Goal: Information Seeking & Learning: Find specific fact

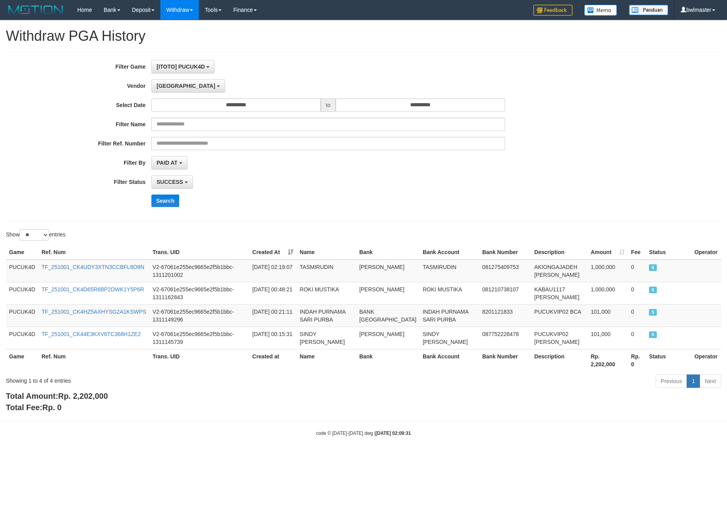
select select "**********"
select select "**"
click at [178, 87] on button "[GEOGRAPHIC_DATA]" at bounding box center [187, 85] width 73 height 13
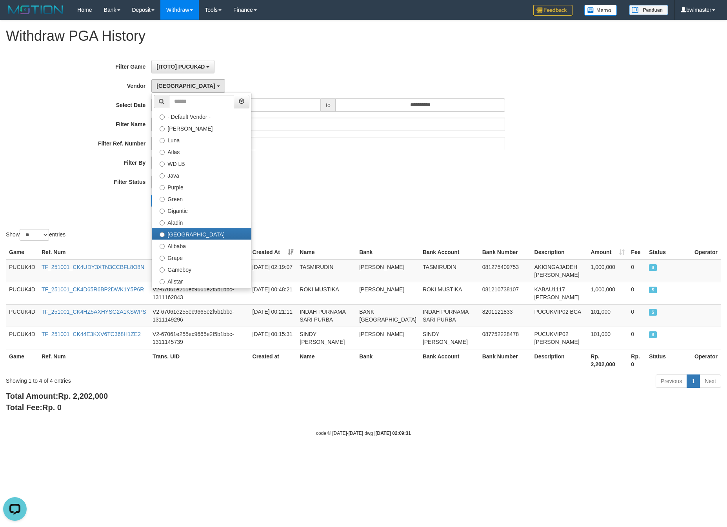
click at [385, 179] on div "SUCCESS SUCCESS ON PROCESS FAILED" at bounding box center [327, 181] width 353 height 13
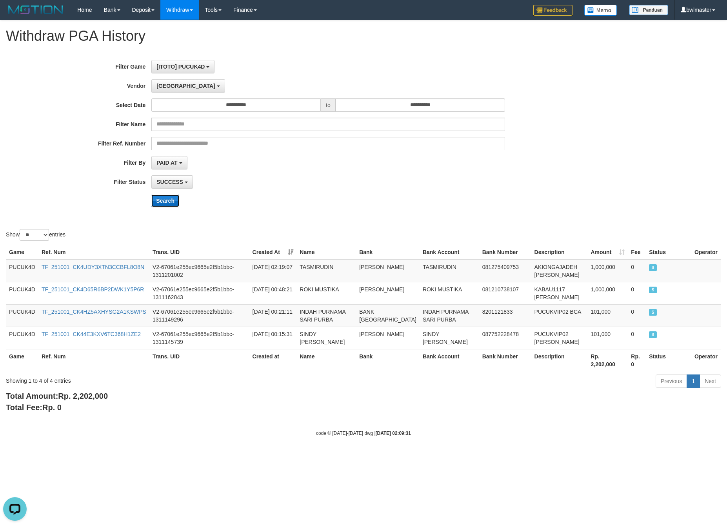
click at [173, 199] on button "Search" at bounding box center [165, 201] width 28 height 13
click at [154, 84] on button "[GEOGRAPHIC_DATA]" at bounding box center [187, 85] width 73 height 13
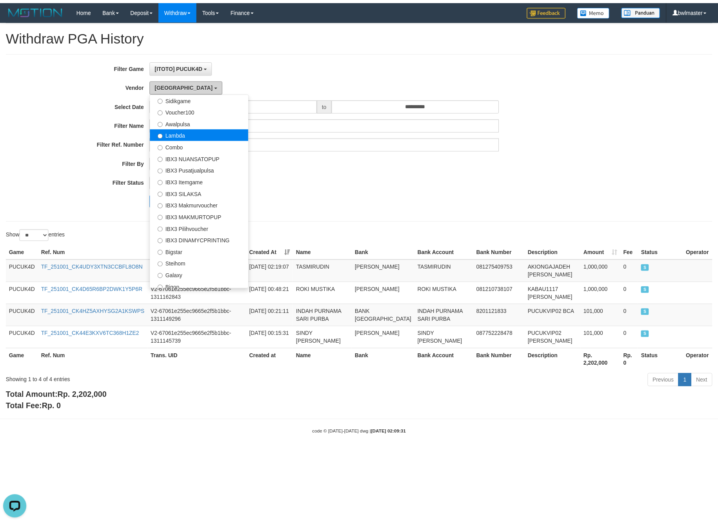
scroll to position [292, 0]
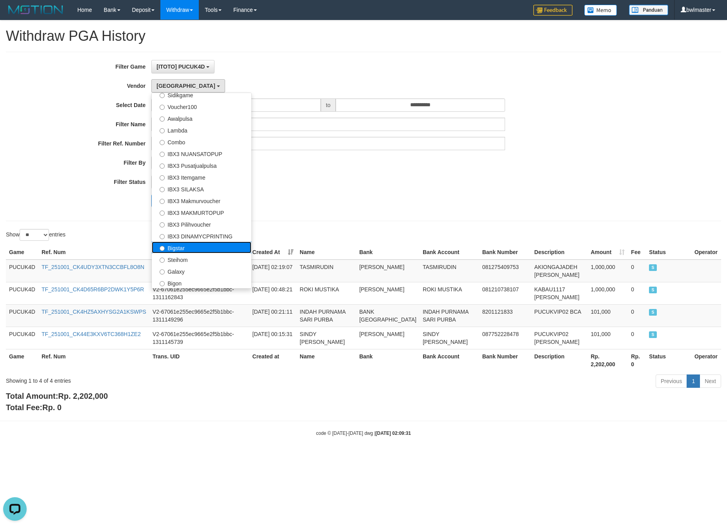
click at [206, 249] on label "Bigstar" at bounding box center [202, 248] width 100 height 12
select select "**********"
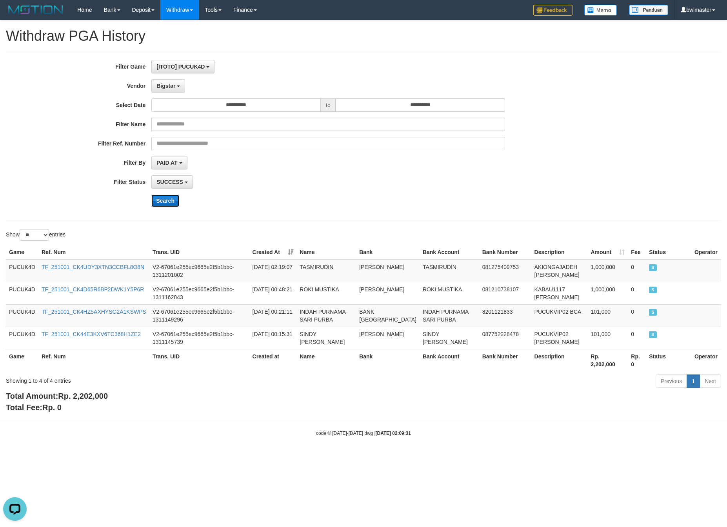
click at [169, 205] on button "Search" at bounding box center [165, 201] width 28 height 13
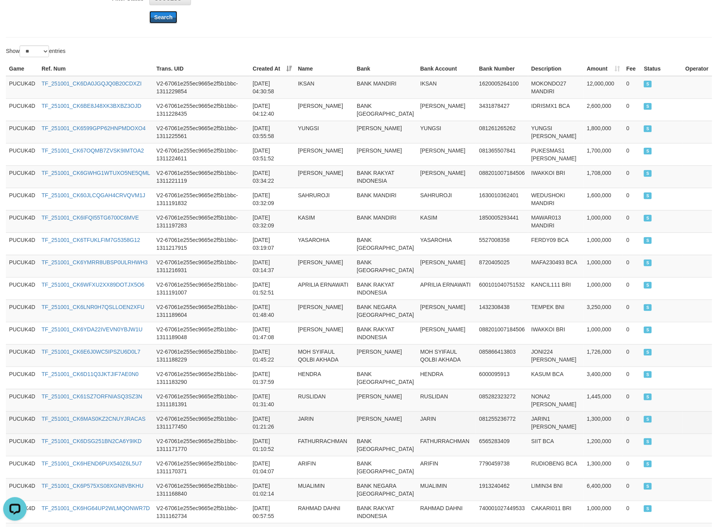
scroll to position [31, 0]
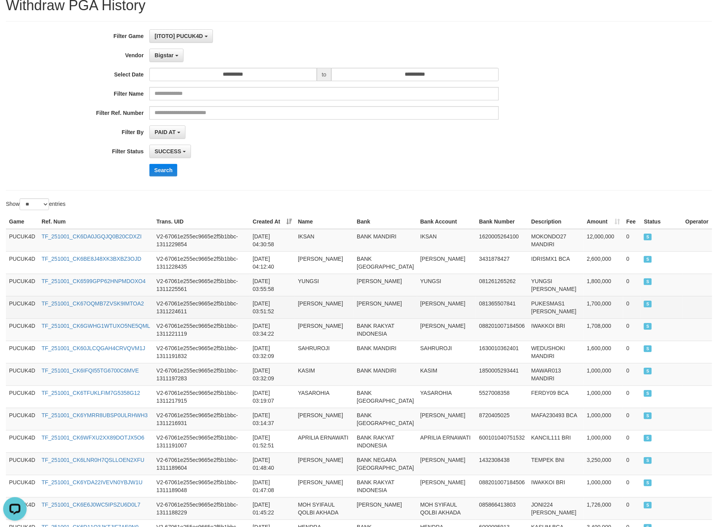
click at [417, 304] on td "[PERSON_NAME]" at bounding box center [446, 307] width 59 height 22
copy td "[DEMOGRAPHIC_DATA]"
click at [417, 304] on td "[PERSON_NAME]" at bounding box center [446, 307] width 59 height 22
copy td "[PERSON_NAME]"
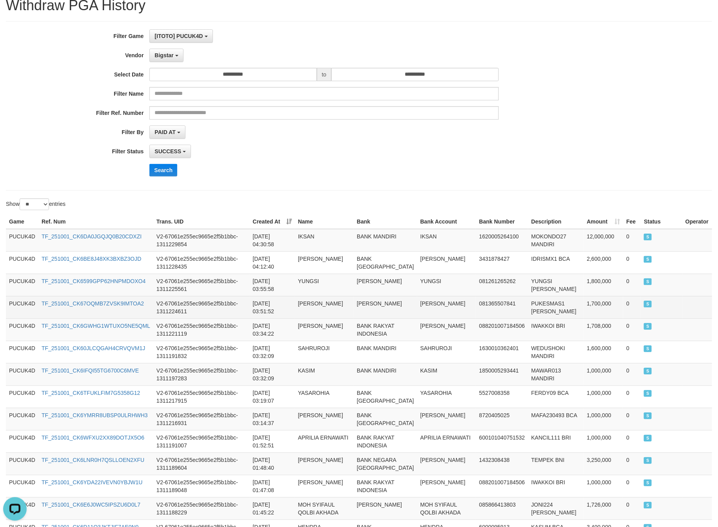
click at [535, 304] on td "PUKESMAS1 [PERSON_NAME]" at bounding box center [556, 307] width 56 height 22
copy td "PUKESMAS1"
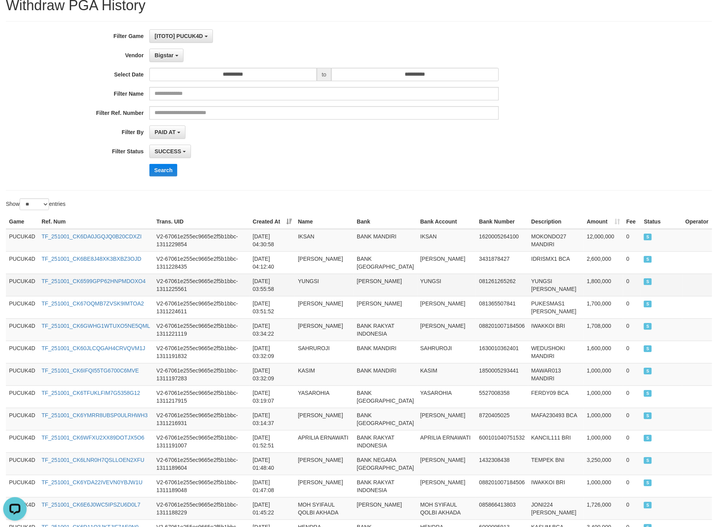
click at [428, 285] on td "YUNGSI" at bounding box center [446, 285] width 59 height 22
copy td "YUNGSI"
click at [539, 287] on td "YUNGSI [PERSON_NAME]" at bounding box center [556, 285] width 56 height 22
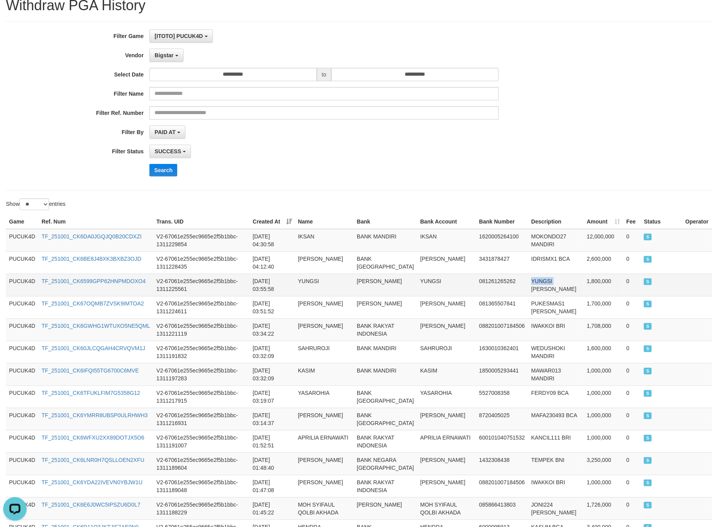
copy td "YUNGSI"
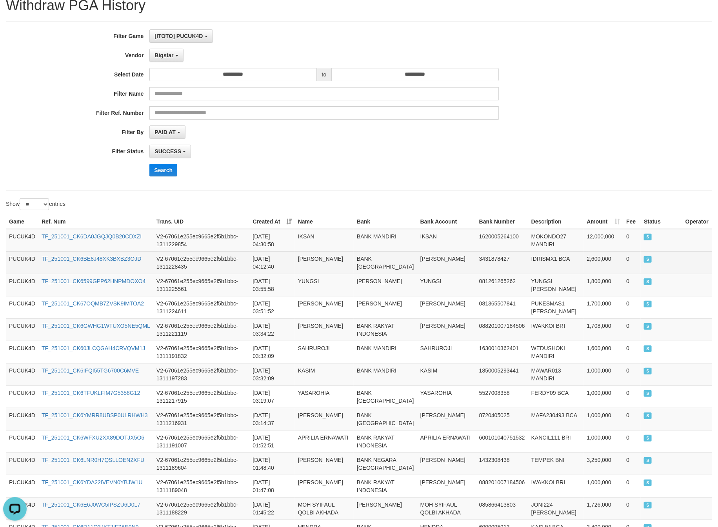
click at [385, 261] on td "BANK [GEOGRAPHIC_DATA]" at bounding box center [386, 262] width 64 height 22
copy td "BANK [GEOGRAPHIC_DATA]"
click at [451, 259] on td "[PERSON_NAME]" at bounding box center [446, 262] width 59 height 22
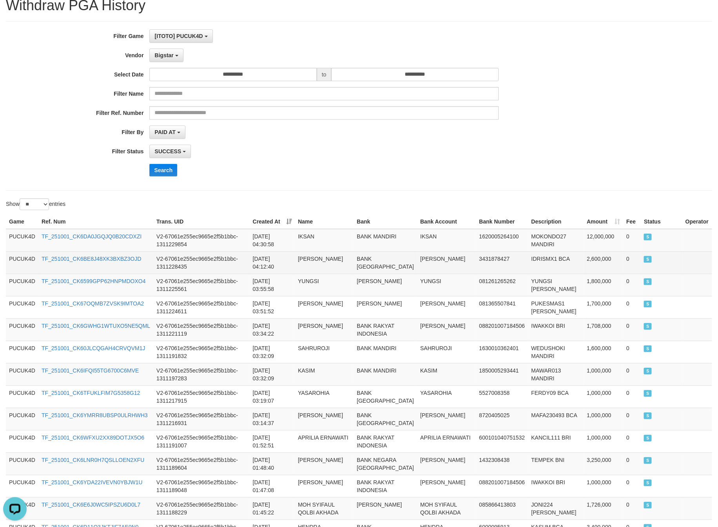
click at [451, 259] on td "[PERSON_NAME]" at bounding box center [446, 262] width 59 height 22
copy td "[PERSON_NAME]"
click at [539, 259] on td "IDRISMX1 BCA" at bounding box center [556, 262] width 56 height 22
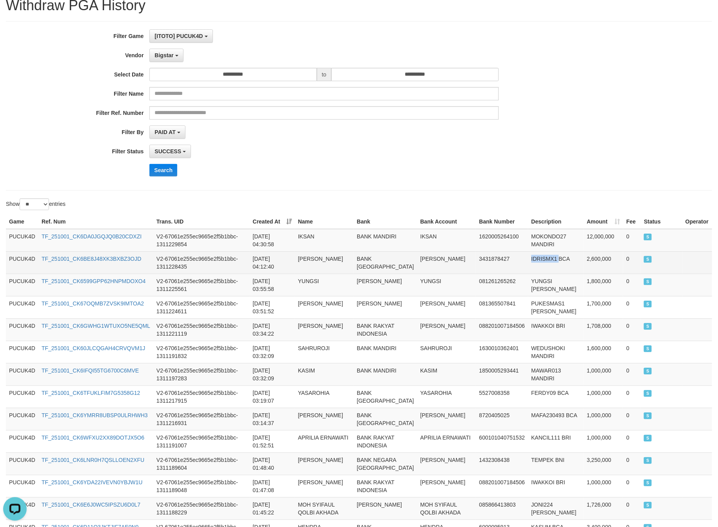
copy td "IDRISMX1"
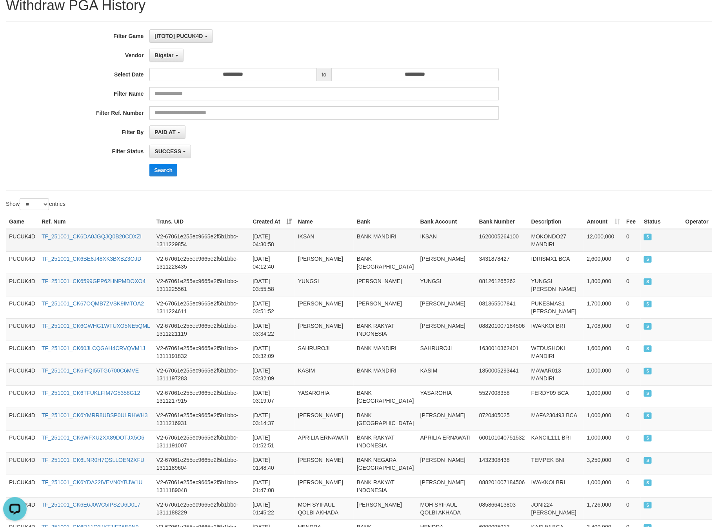
click at [368, 243] on td "BANK MANDIRI" at bounding box center [386, 240] width 64 height 23
click at [411, 237] on td "BANK MANDIRI" at bounding box center [386, 240] width 64 height 23
click at [413, 237] on td "BANK MANDIRI" at bounding box center [386, 240] width 64 height 23
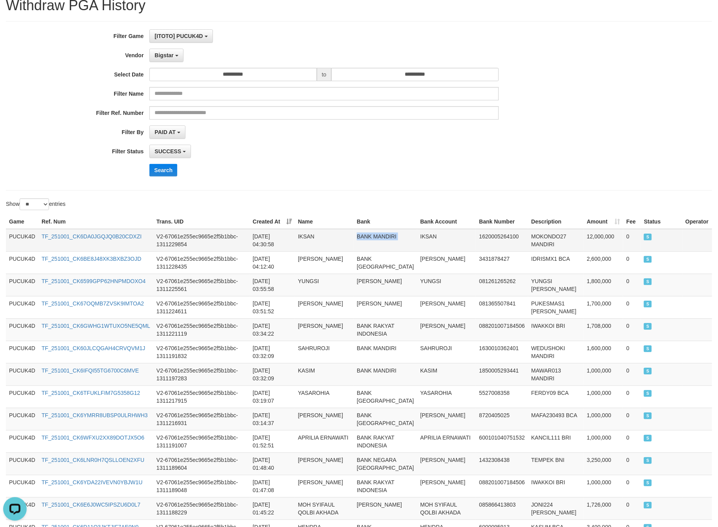
click at [413, 237] on td "BANK MANDIRI" at bounding box center [386, 240] width 64 height 23
click at [426, 233] on td "IKSAN" at bounding box center [446, 240] width 59 height 23
copy td "IKSAN"
click at [426, 233] on td "IKSAN" at bounding box center [446, 240] width 59 height 23
click at [540, 239] on td "MOKONDO27 MANDIRI" at bounding box center [556, 240] width 56 height 23
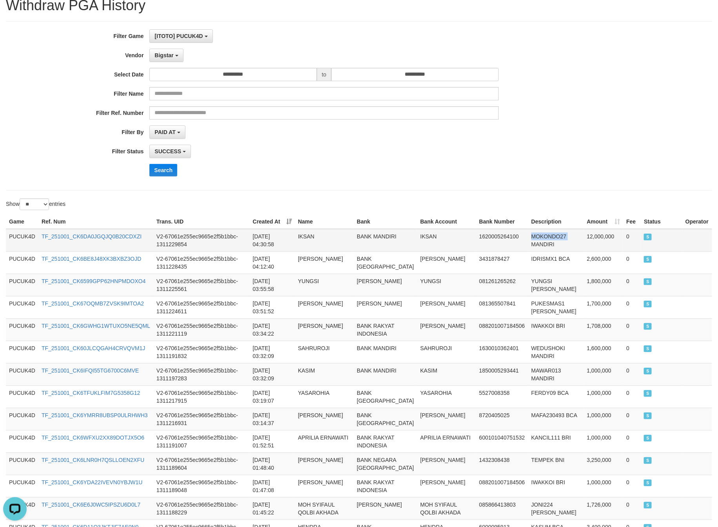
click at [540, 239] on td "MOKONDO27 MANDIRI" at bounding box center [556, 240] width 56 height 23
copy td "MOKONDO27"
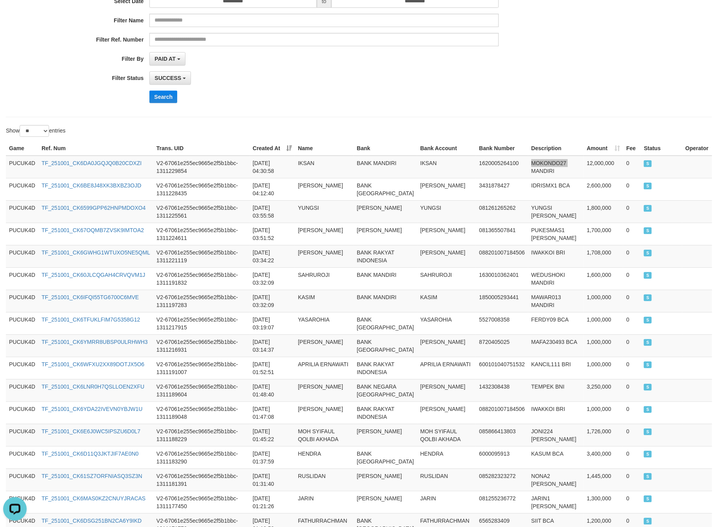
scroll to position [384, 0]
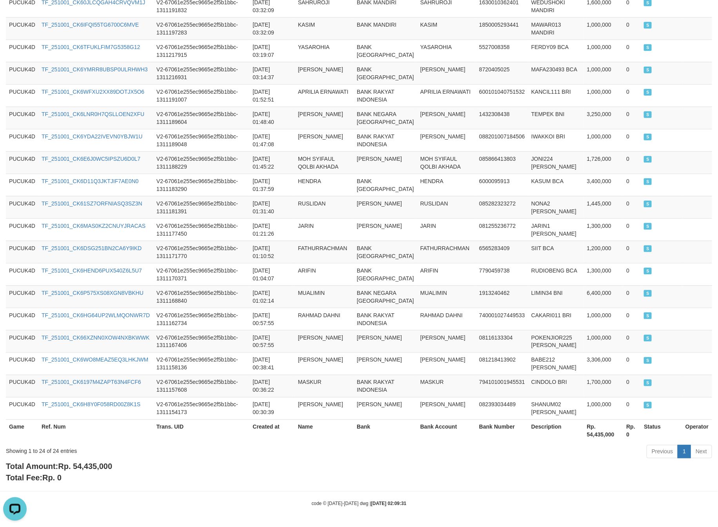
click at [97, 472] on div "Total Amount: Rp. 54,435,000 Total Fee: Rp. 0" at bounding box center [359, 472] width 706 height 22
click at [96, 462] on span "Rp. 54,435,000" at bounding box center [85, 466] width 54 height 9
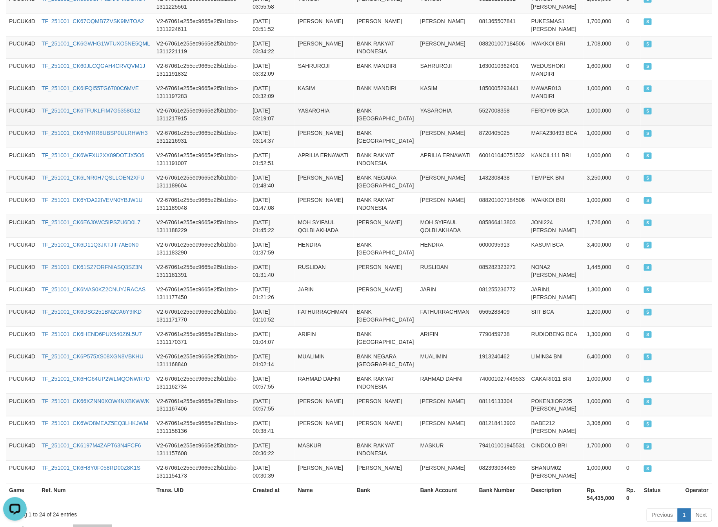
scroll to position [207, 0]
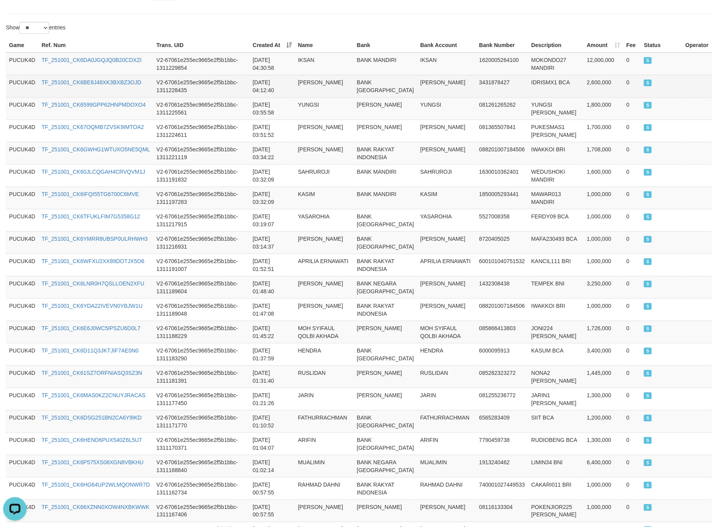
click at [584, 86] on td "2,600,000" at bounding box center [604, 86] width 40 height 22
